Goal: Task Accomplishment & Management: Manage account settings

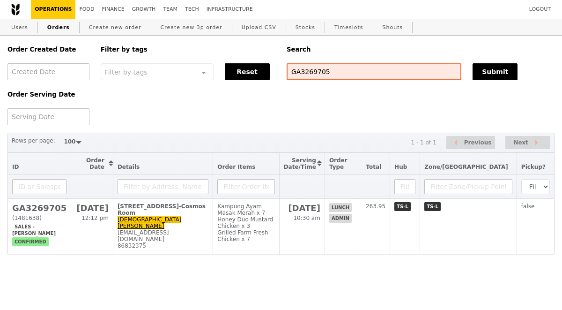
select select "100"
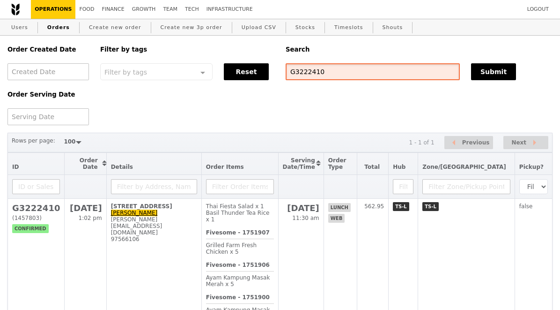
click at [317, 74] on input "G3222410" at bounding box center [373, 71] width 174 height 17
click at [292, 118] on div "Order Created Date Order Serving Date Filter by tags Filter by tags Meal_Plan W…" at bounding box center [280, 80] width 556 height 89
click at [310, 76] on input "G3222410" at bounding box center [373, 71] width 174 height 17
click at [310, 77] on input "G3222410" at bounding box center [373, 71] width 174 height 17
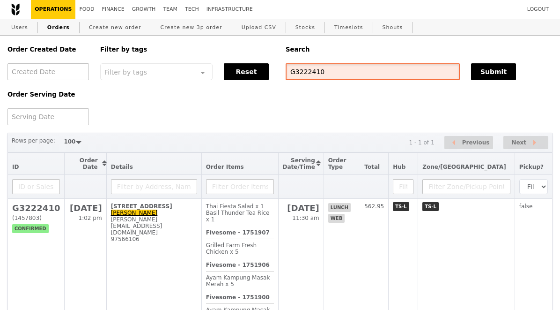
click at [310, 77] on input "G3222410" at bounding box center [373, 71] width 174 height 17
paste input "[EMAIL_ADDRESS][DOMAIN_NAME]"
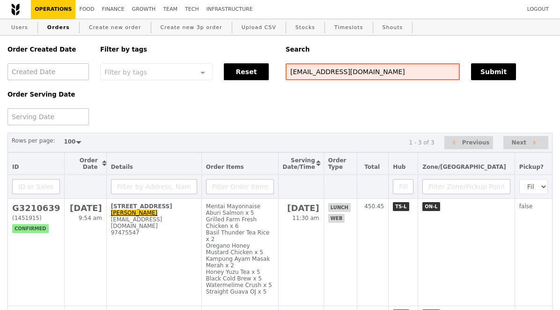
click at [312, 65] on input "[EMAIL_ADDRESS][DOMAIN_NAME]" at bounding box center [373, 71] width 174 height 17
paste input "G3267104"
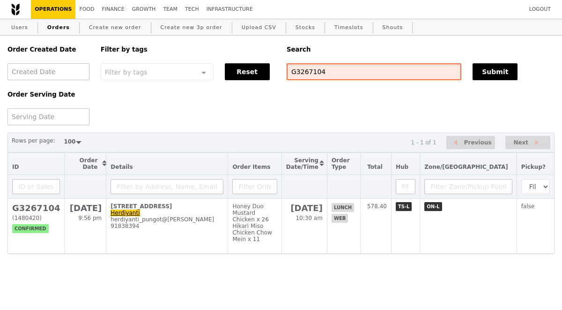
click at [299, 69] on input "G3267104" at bounding box center [374, 71] width 175 height 17
click at [299, 70] on input "G3267104" at bounding box center [374, 71] width 175 height 17
paste input "22410"
type input "G3222410"
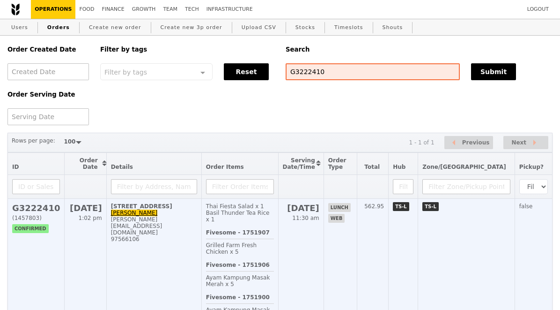
click at [43, 207] on h2 "G3222410" at bounding box center [36, 208] width 48 height 10
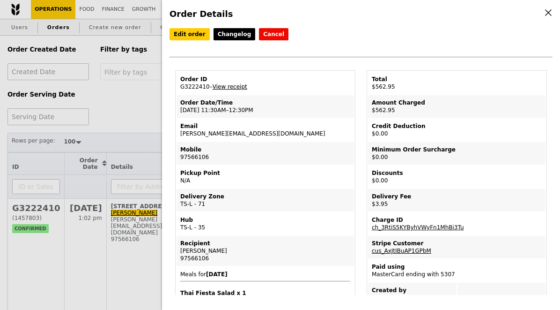
click at [219, 87] on link "View receipt" at bounding box center [230, 86] width 35 height 7
click at [190, 34] on link "Edit order" at bounding box center [190, 34] width 40 height 12
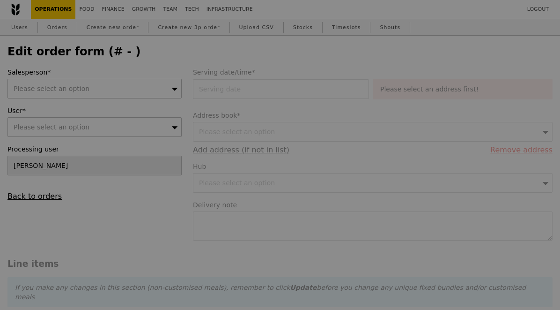
type input "[DATE]"
type input "559.00"
type input "2.71"
type input "2.95"
type input "561.95"
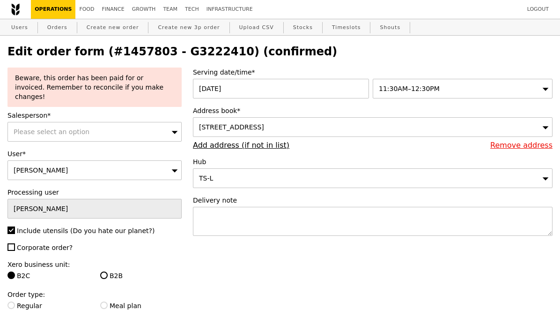
type input "Update"
type input "495"
type input "476"
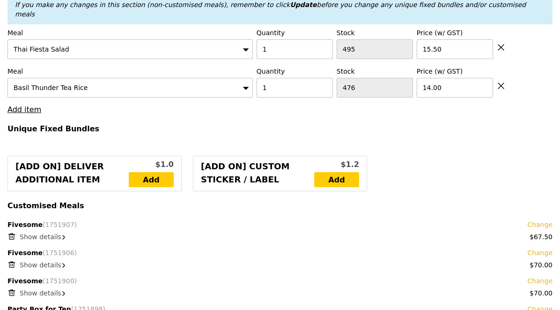
scroll to position [426, 0]
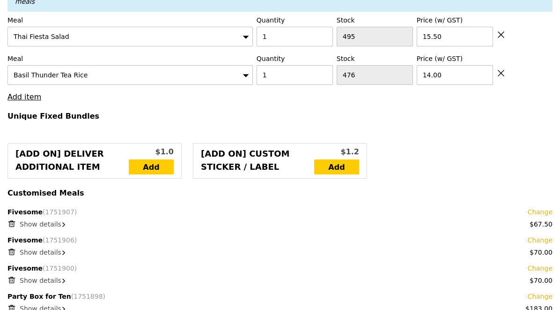
click at [59, 220] on span "Show details" at bounding box center [41, 223] width 42 height 7
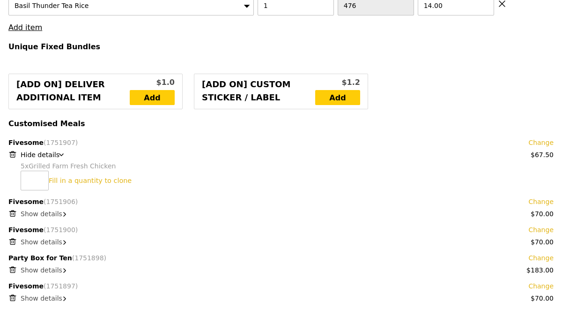
scroll to position [495, 0]
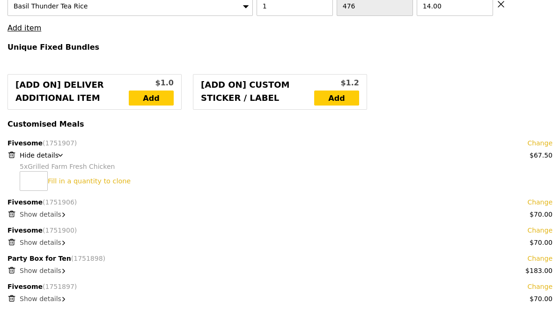
click at [540, 138] on link "Change" at bounding box center [539, 142] width 25 height 9
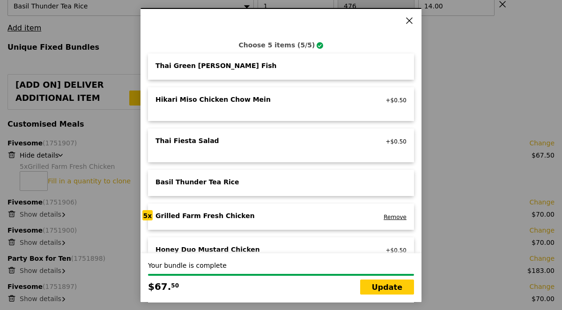
scroll to position [71, 0]
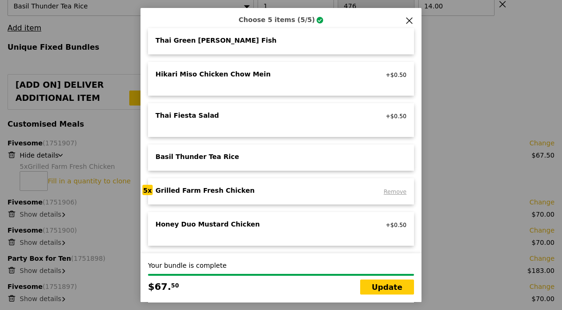
click at [387, 191] on link "Remove" at bounding box center [395, 191] width 23 height 7
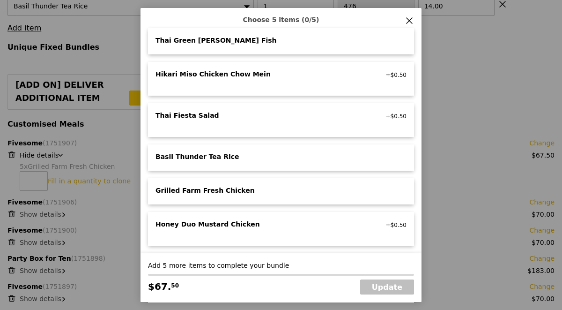
click at [258, 191] on div "Grilled Farm Fresh Chicken" at bounding box center [259, 189] width 207 height 9
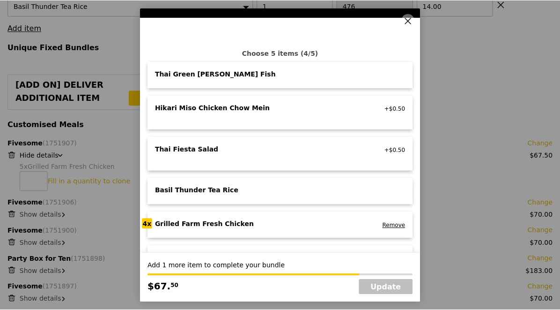
scroll to position [32, 0]
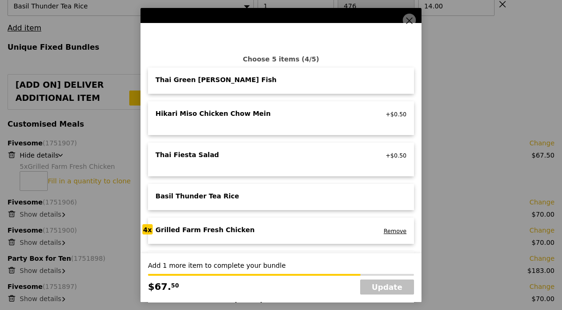
click at [226, 78] on div "Thai Green [PERSON_NAME] Fish" at bounding box center [259, 79] width 207 height 9
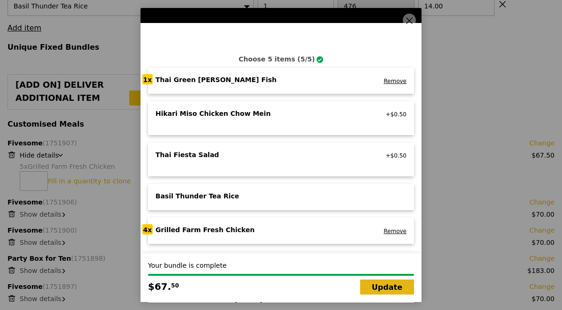
click at [380, 287] on link "Update" at bounding box center [387, 286] width 54 height 15
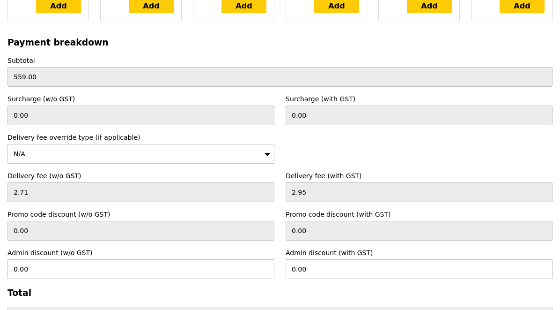
scroll to position [3228, 0]
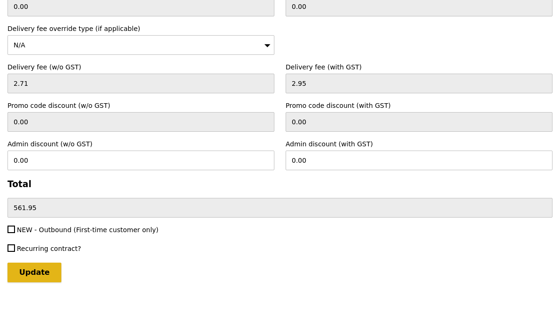
click at [33, 262] on input "Update" at bounding box center [34, 272] width 54 height 20
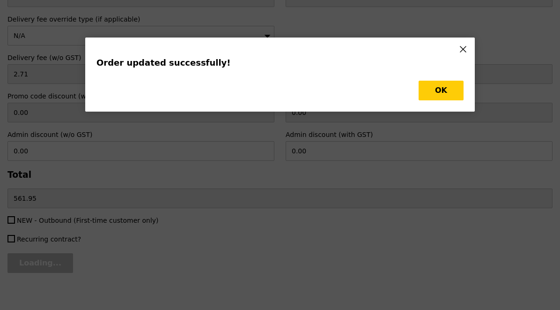
scroll to position [0, 0]
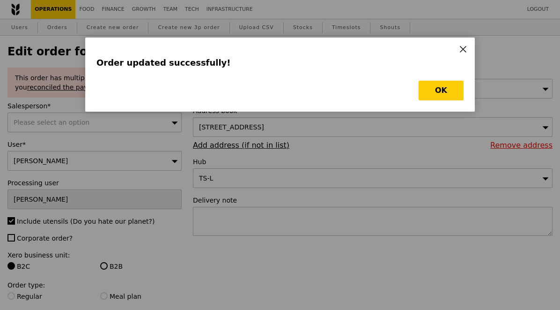
type input "Update"
click at [441, 90] on button "OK" at bounding box center [441, 91] width 45 height 20
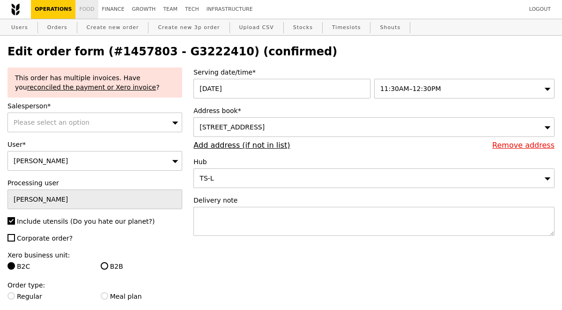
select select "100"
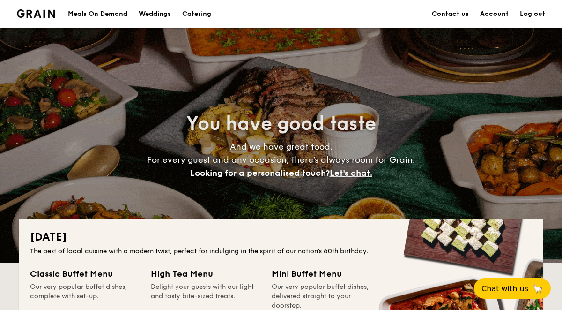
click at [95, 16] on div "Meals On Demand" at bounding box center [97, 14] width 59 height 28
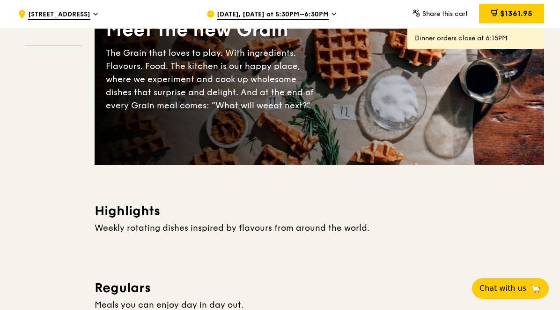
scroll to position [104, 0]
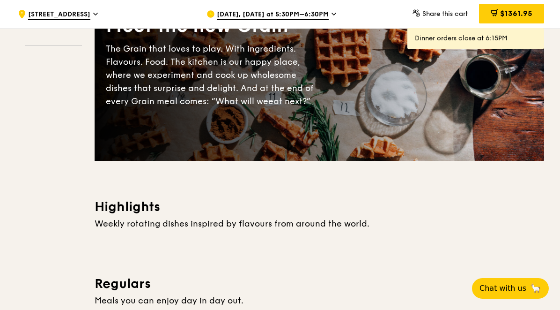
click at [258, 150] on div "Meet the new Grain The Grain that loves to play. With ingredients. Flavours. Fo…" at bounding box center [320, 62] width 450 height 197
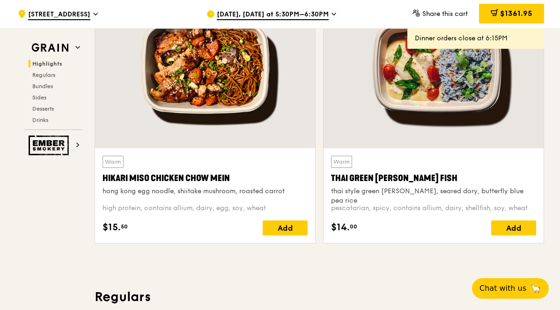
scroll to position [370, 0]
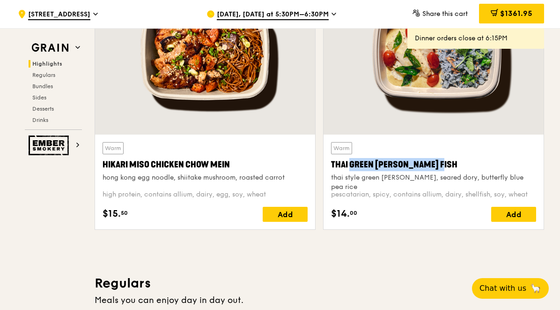
drag, startPoint x: 332, startPoint y: 163, endPoint x: 417, endPoint y: 167, distance: 85.4
click at [417, 167] on div "Thai Green Curry Fish" at bounding box center [433, 164] width 205 height 13
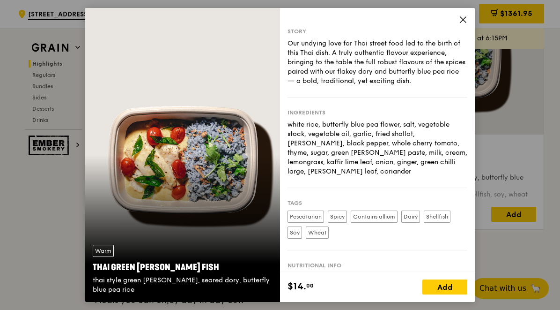
copy div "Thai Green Curry Fish"
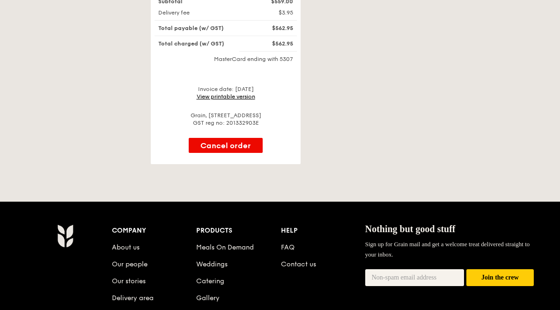
click at [237, 93] on link "View printable version" at bounding box center [226, 96] width 59 height 7
